Goal: Find specific page/section: Find specific page/section

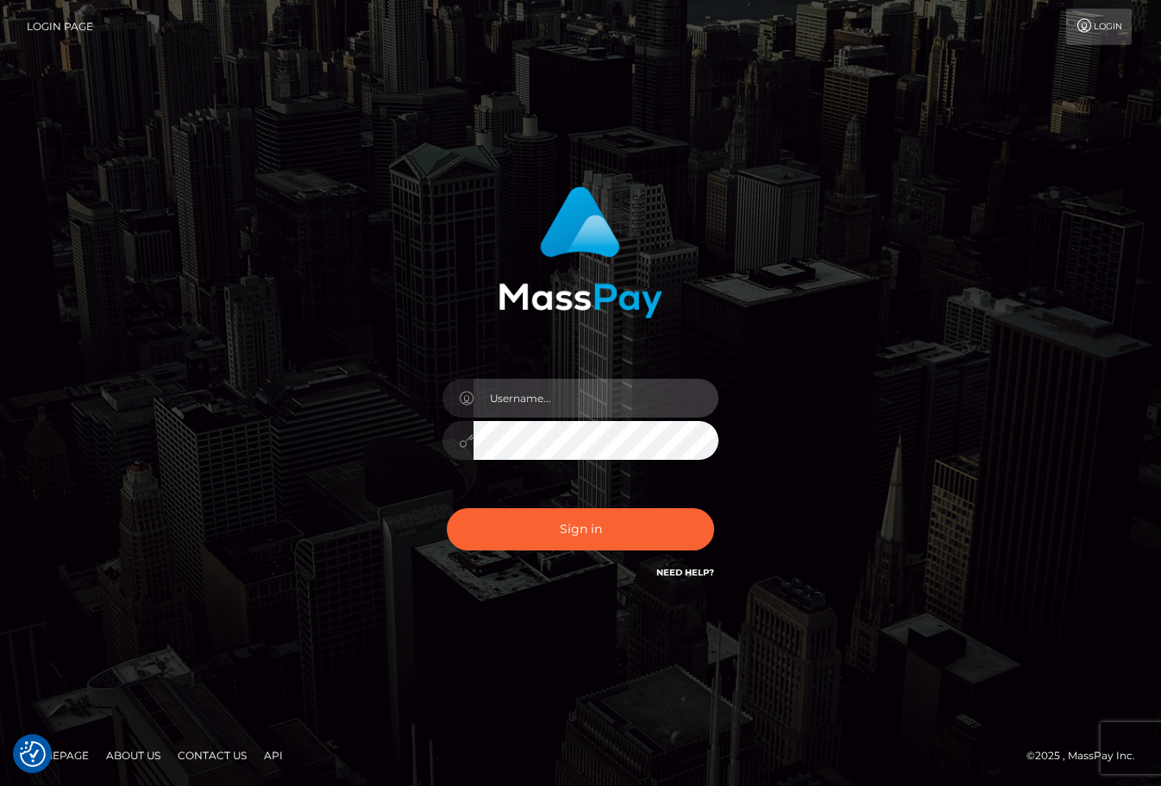
type input "Lou Jacobée"
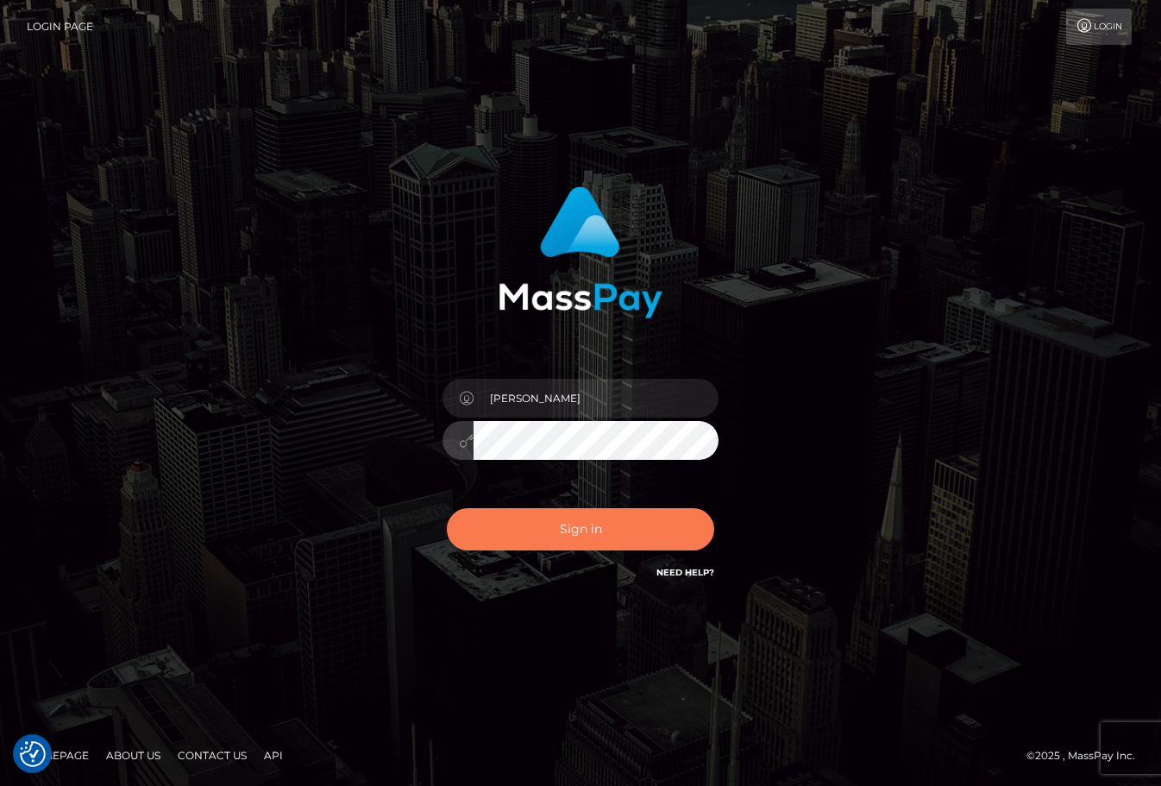
click at [576, 517] on button "Sign in" at bounding box center [580, 529] width 267 height 42
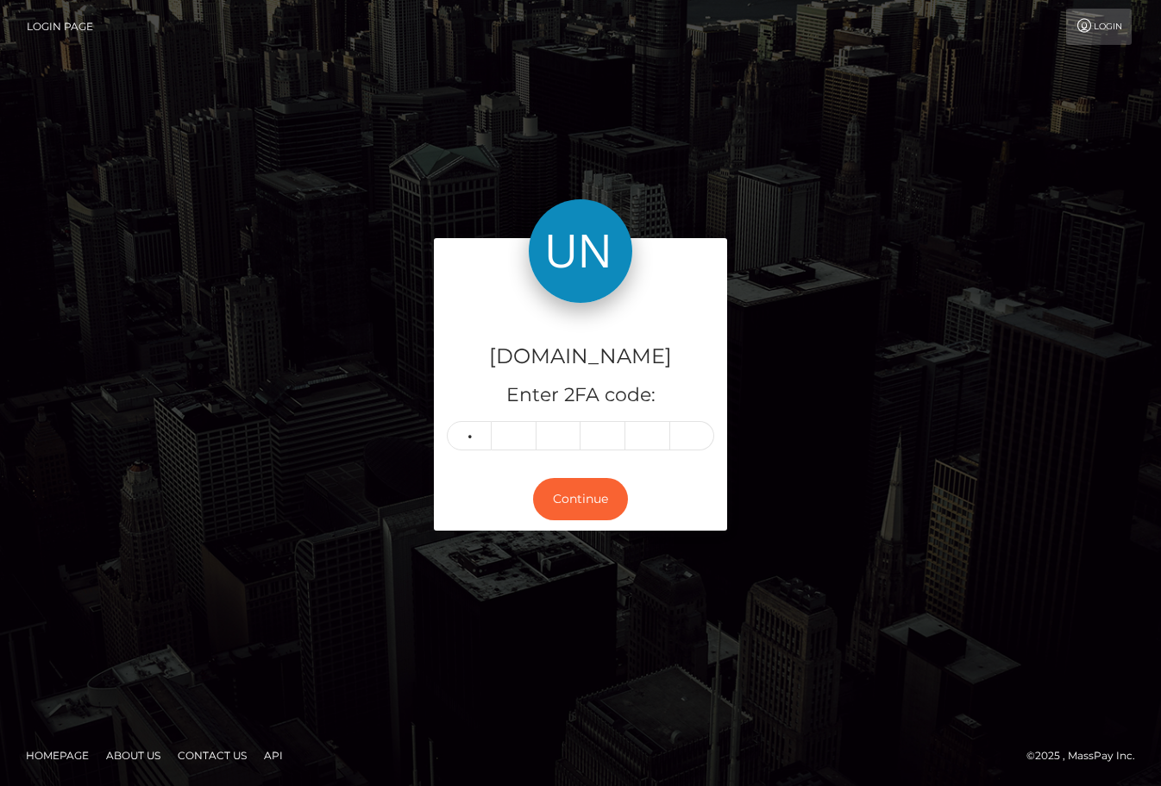
type input "6"
type input "8"
type input "6"
type input "0"
type input "3"
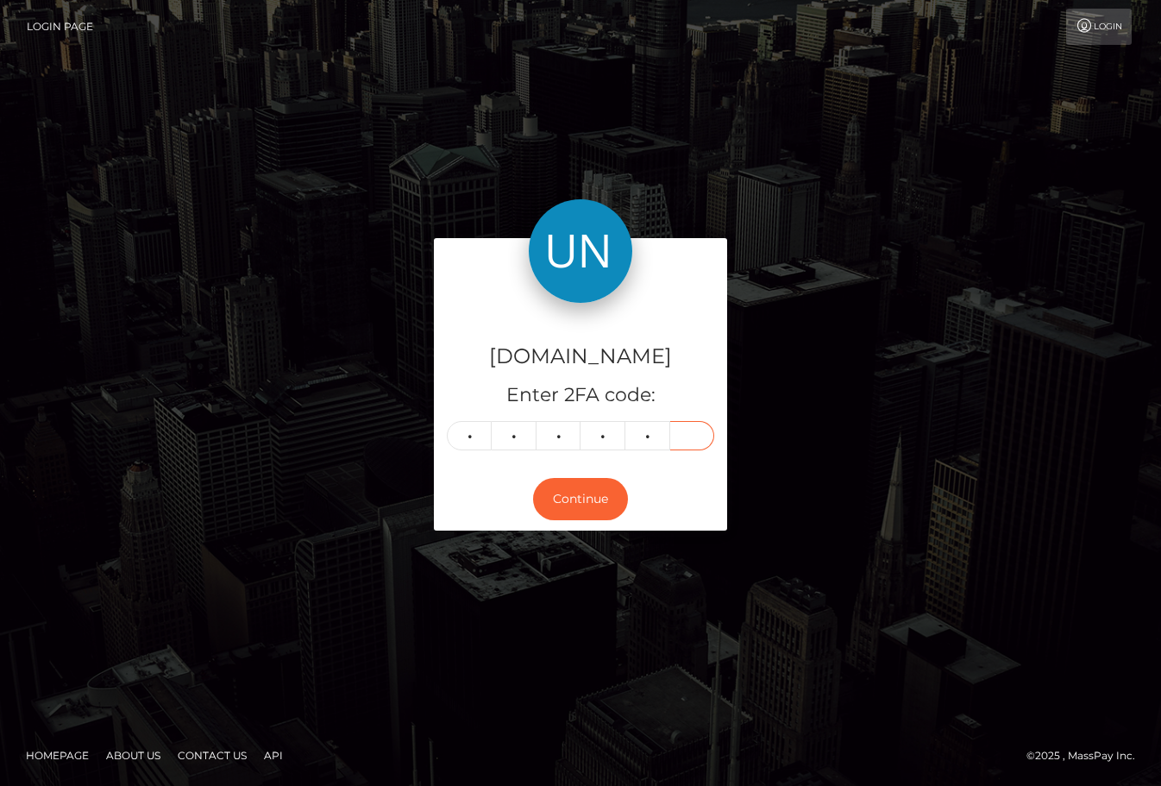
type input "3"
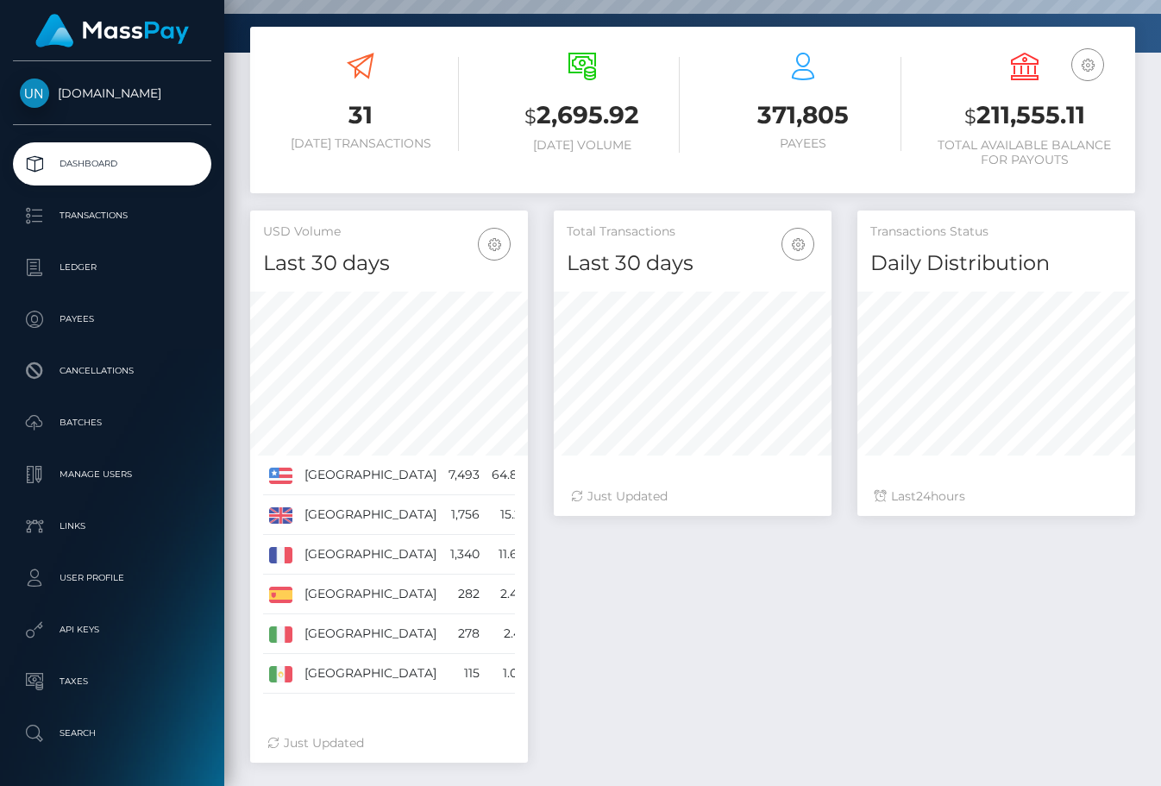
scroll to position [266, 0]
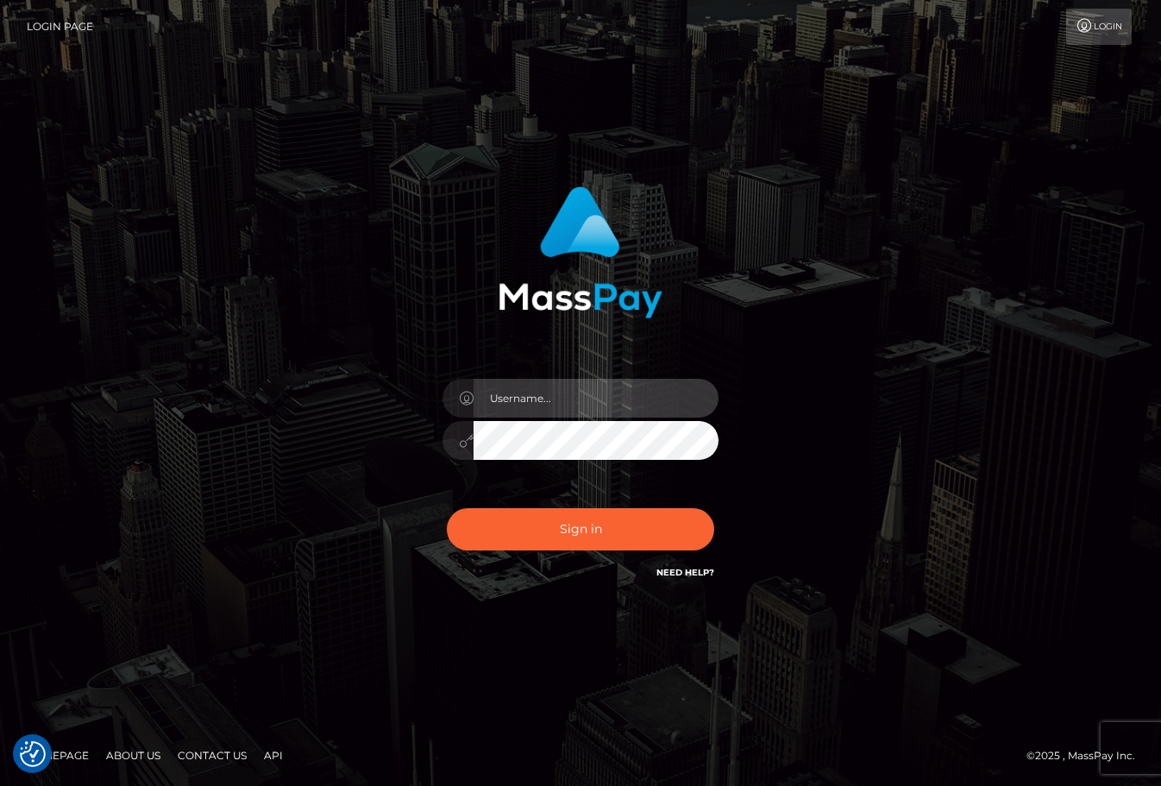
type input "Lou Jacobée"
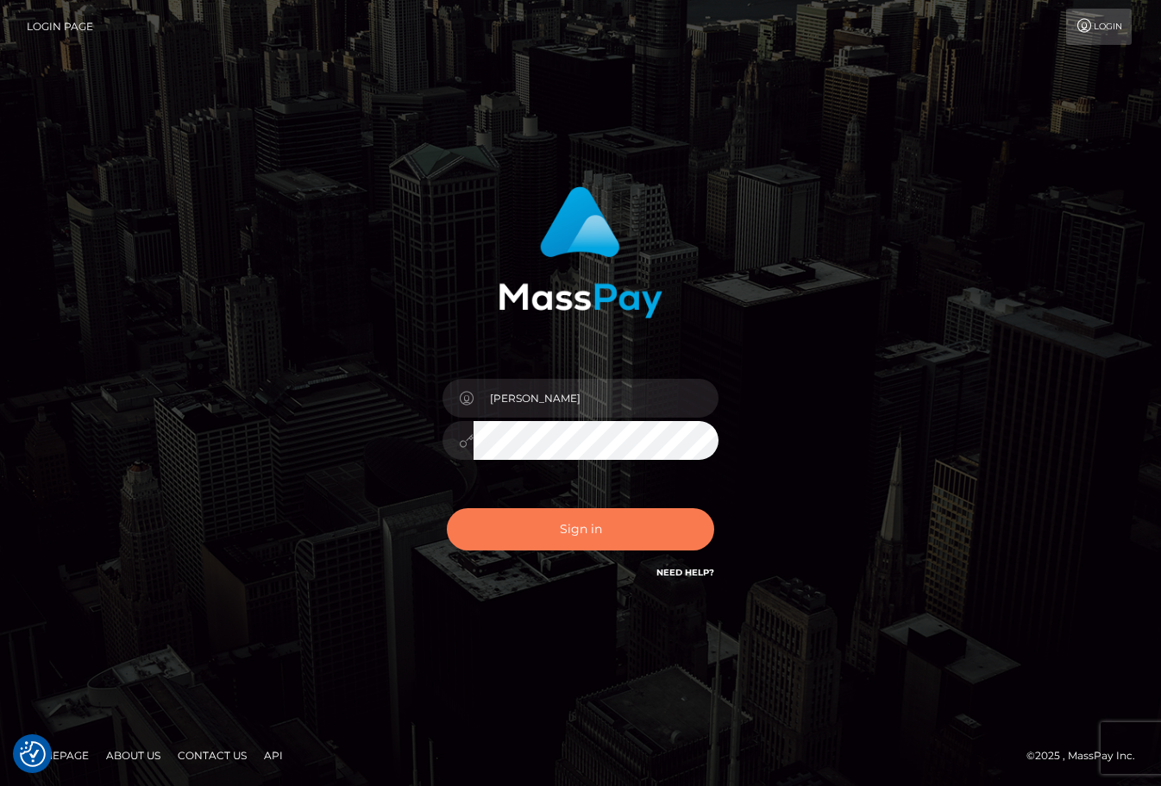
click at [538, 546] on button "Sign in" at bounding box center [580, 529] width 267 height 42
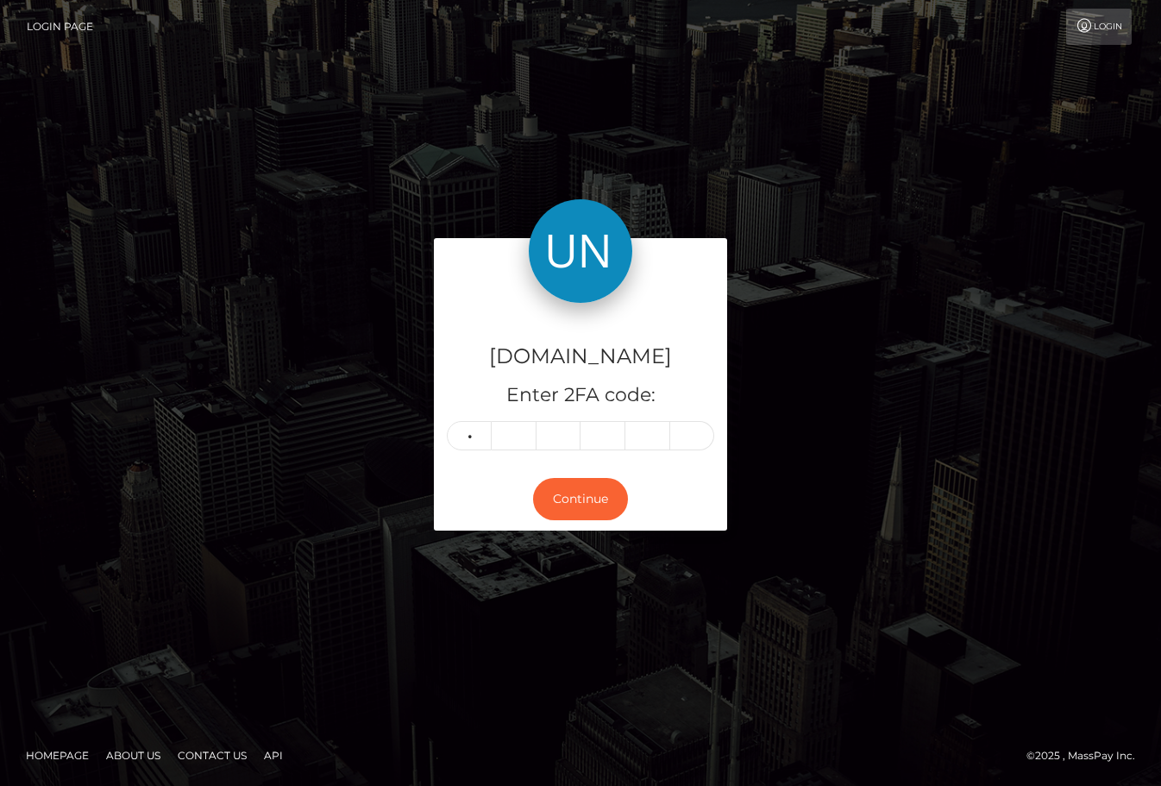
type input "0"
type input "3"
type input "8"
type input "4"
type input "6"
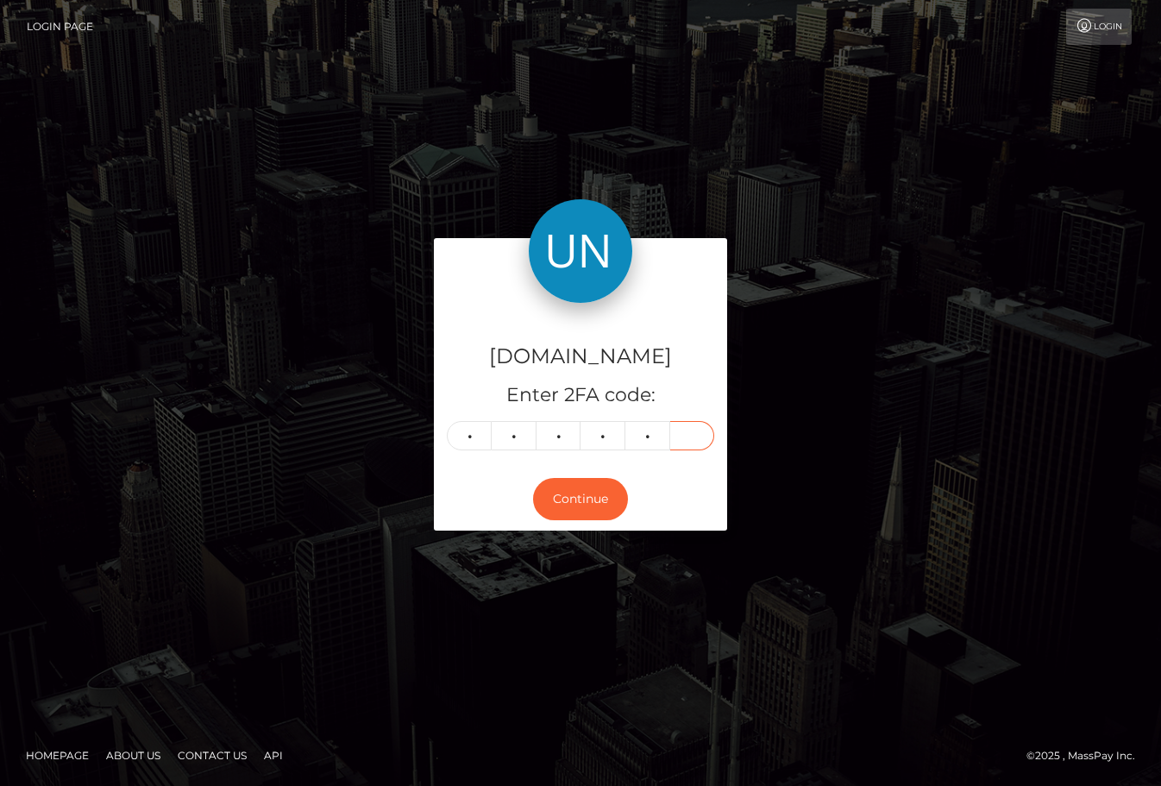
type input "5"
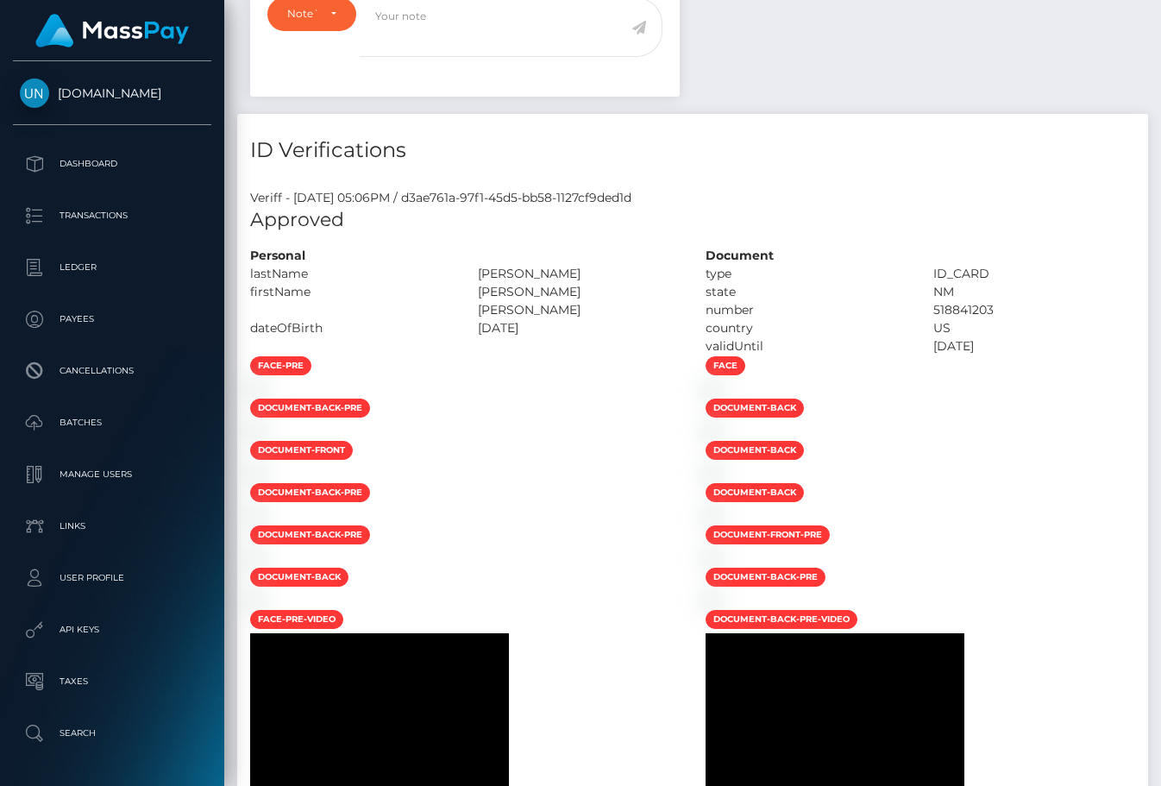
scroll to position [957, 0]
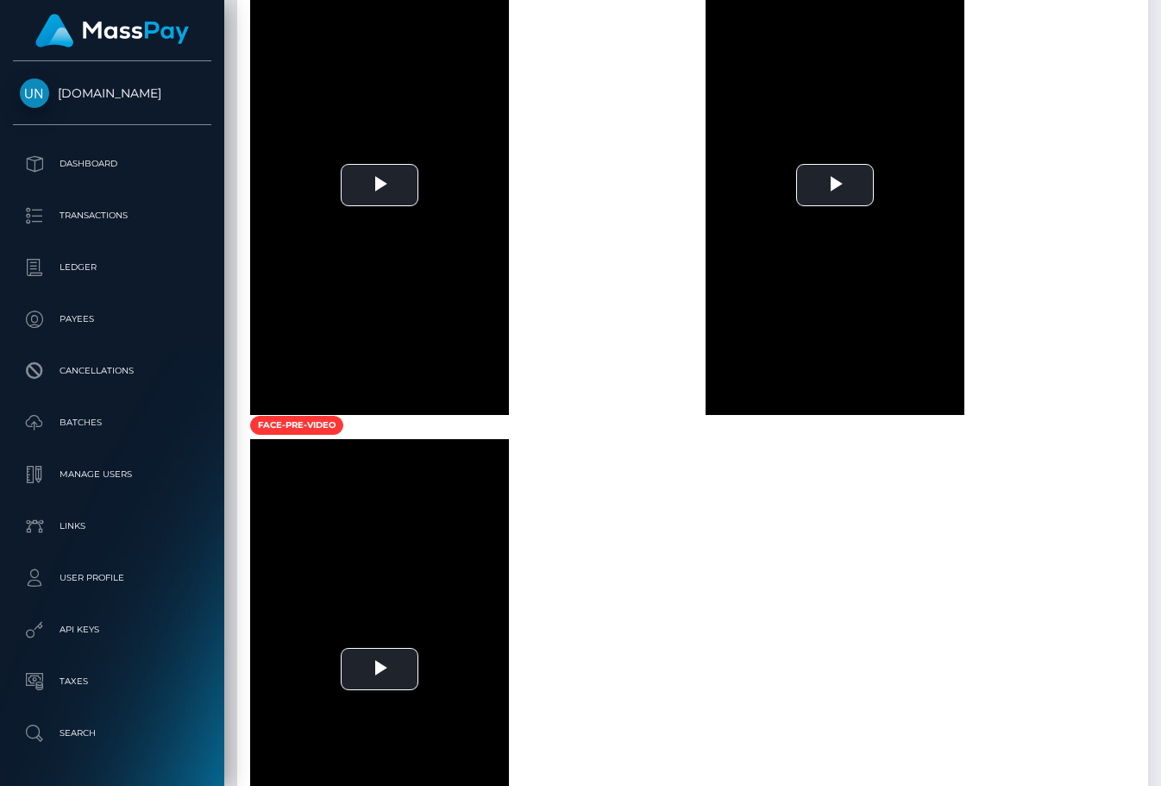
scroll to position [728, 0]
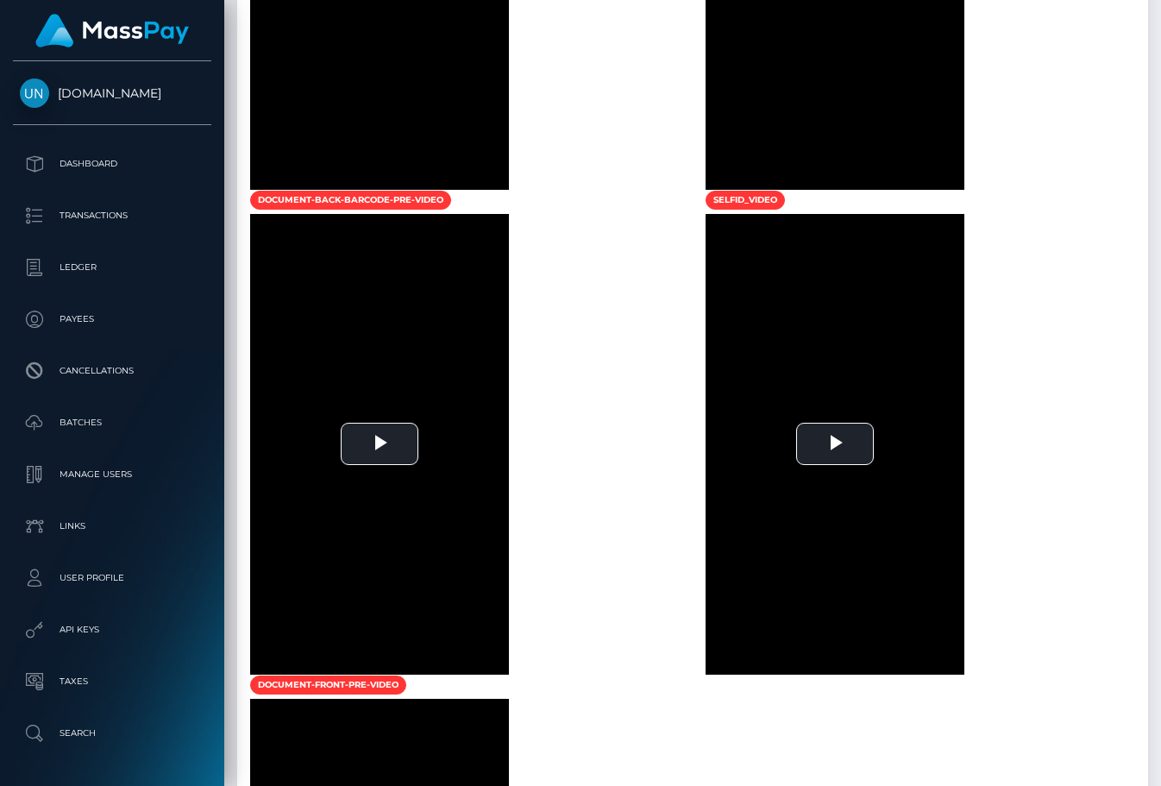
scroll to position [1615, 0]
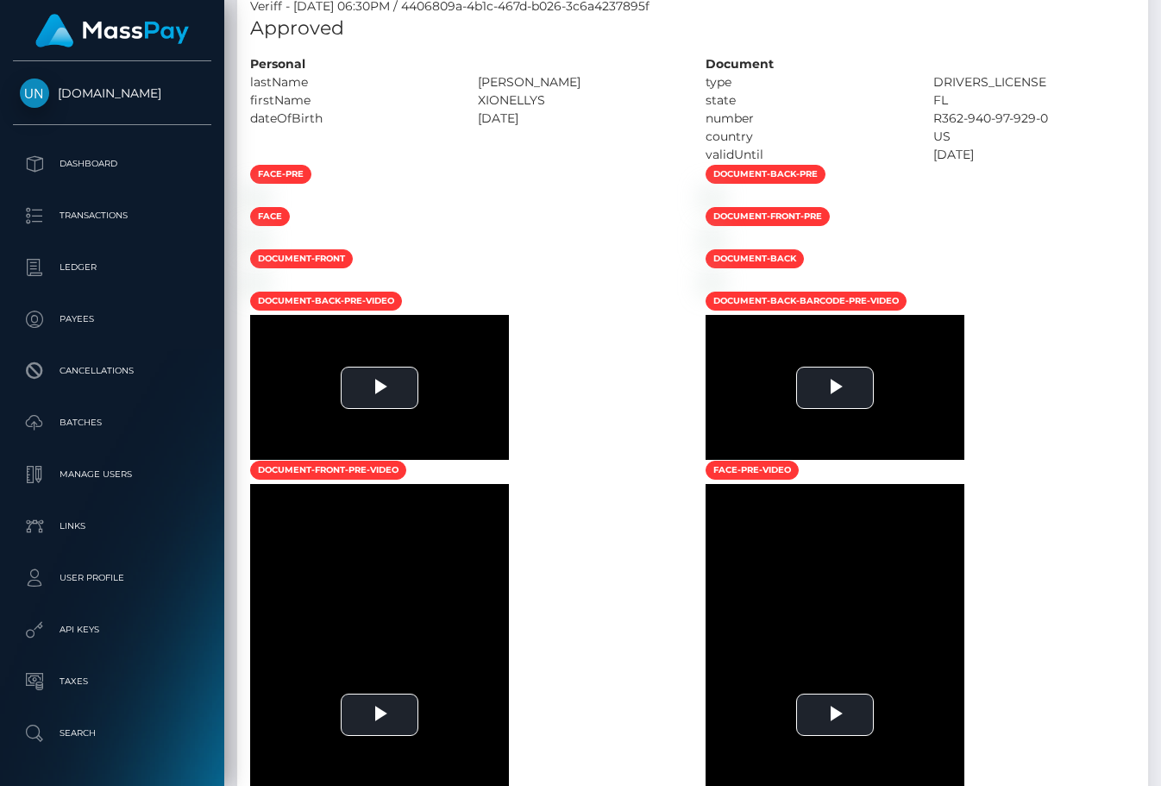
scroll to position [207, 278]
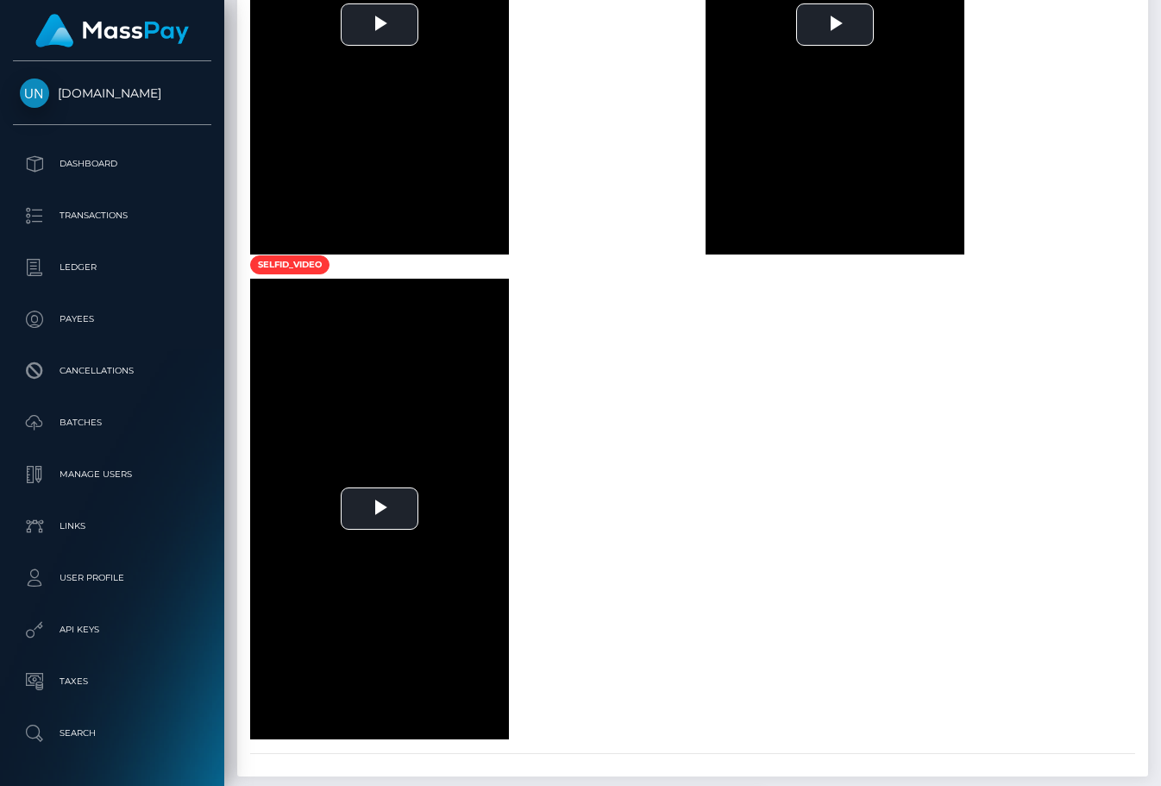
scroll to position [2259, 0]
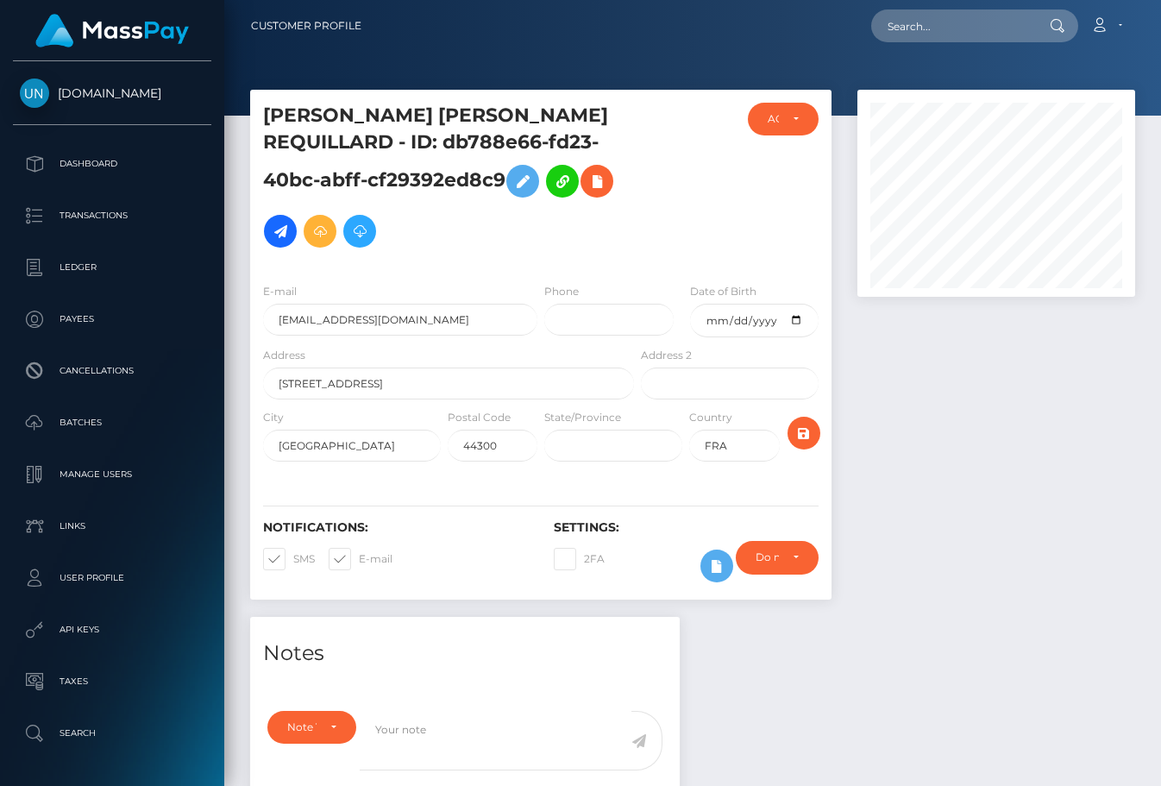
scroll to position [797, 0]
